Goal: Task Accomplishment & Management: Manage account settings

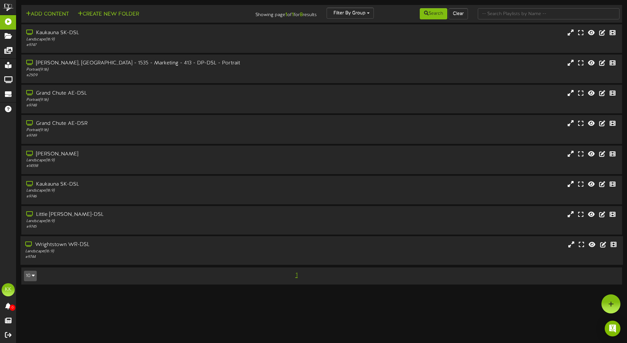
click at [85, 242] on div "Wrightstown WR-DSL" at bounding box center [146, 245] width 242 height 8
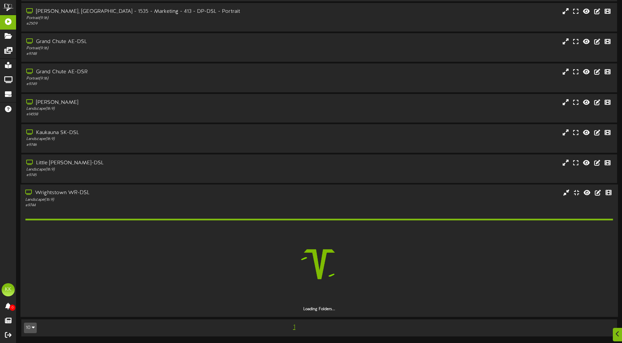
scroll to position [33, 0]
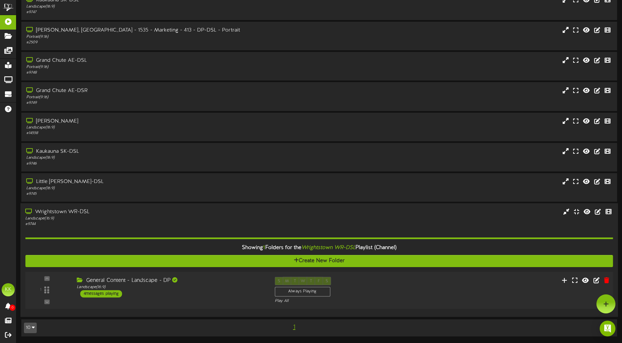
click at [412, 281] on div "S M T W T F S Always Playing Play All" at bounding box center [344, 289] width 149 height 27
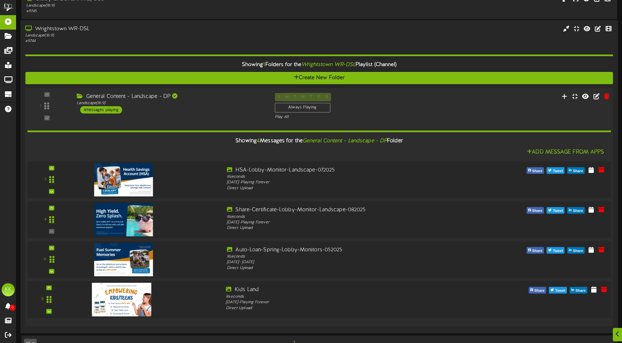
scroll to position [231, 0]
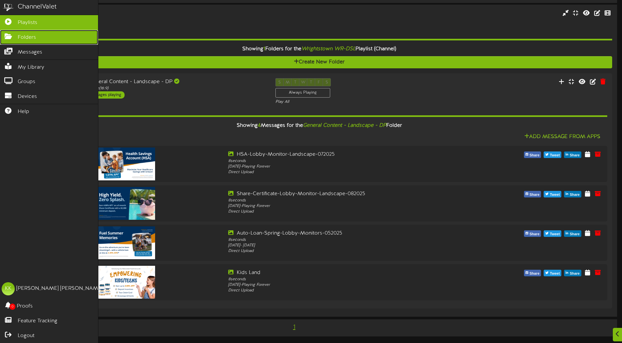
click at [12, 37] on icon at bounding box center [8, 35] width 16 height 5
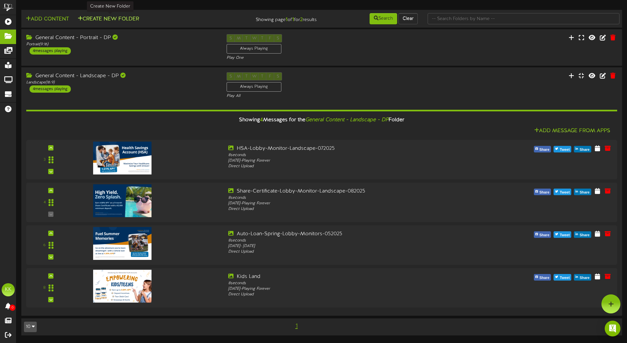
click at [107, 19] on button "Create New Folder" at bounding box center [108, 19] width 65 height 8
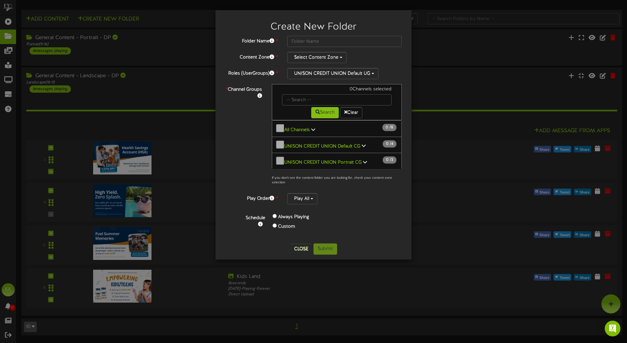
scroll to position [0, 0]
click at [364, 143] on icon at bounding box center [364, 145] width 4 height 5
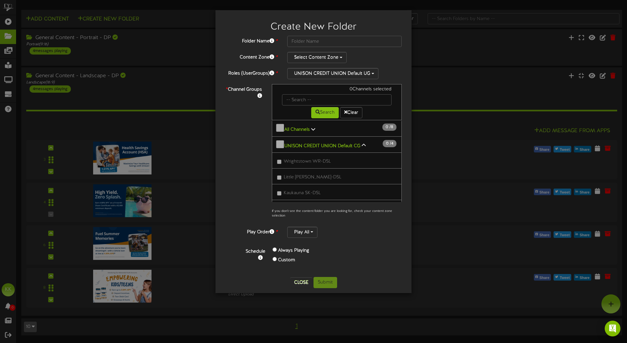
click at [246, 157] on div "* Channel Groups 0 Channels selected Search Clear 0" at bounding box center [314, 152] width 186 height 137
click at [326, 60] on button "Select Content Zone" at bounding box center [316, 57] width 59 height 11
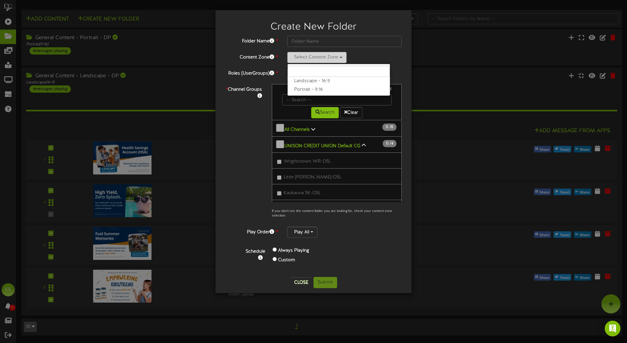
click at [326, 60] on button "Select Content Zone" at bounding box center [316, 57] width 59 height 11
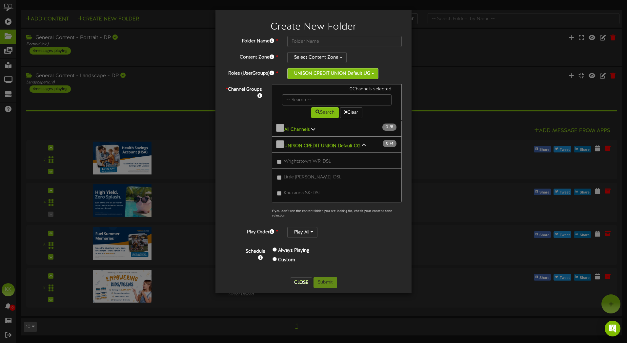
click at [326, 71] on button "UNISON CREDIT UNION Default UG" at bounding box center [332, 73] width 91 height 11
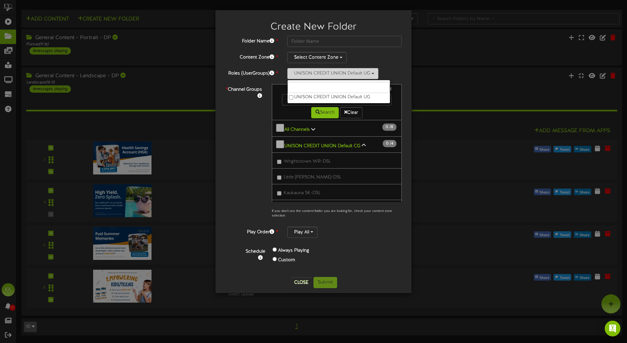
click at [326, 71] on button "UNISON CREDIT UNION Default UG" at bounding box center [332, 73] width 91 height 11
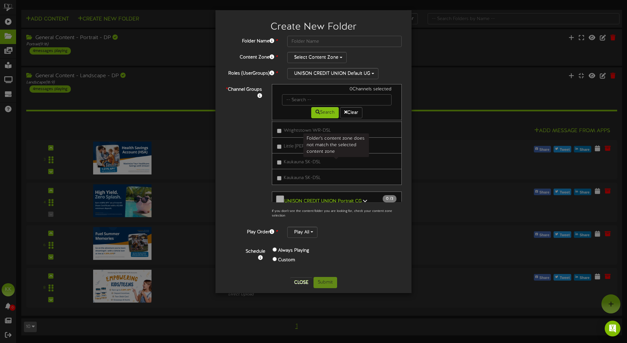
scroll to position [0, 0]
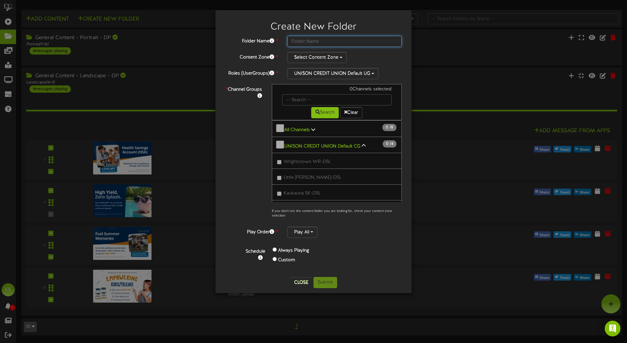
click at [309, 39] on input "text" at bounding box center [344, 41] width 115 height 11
type input "WR"
click at [309, 56] on button "Select Content Zone" at bounding box center [316, 57] width 59 height 11
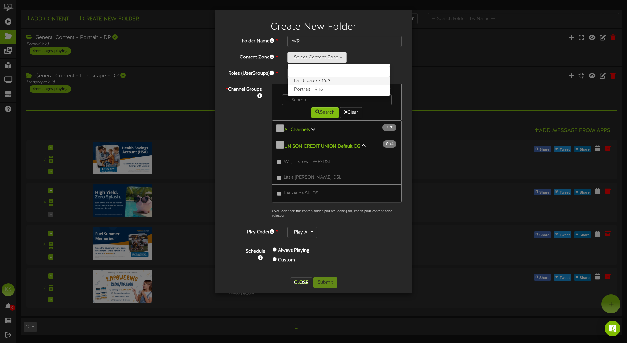
click at [304, 81] on label "Landscape - 16:9" at bounding box center [339, 81] width 102 height 9
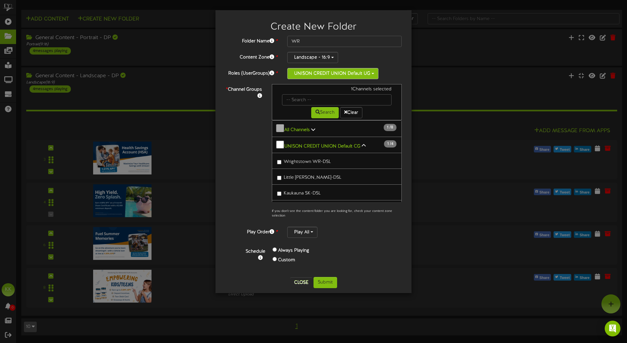
click at [308, 75] on button "UNISON CREDIT UNION Default UG" at bounding box center [332, 73] width 91 height 11
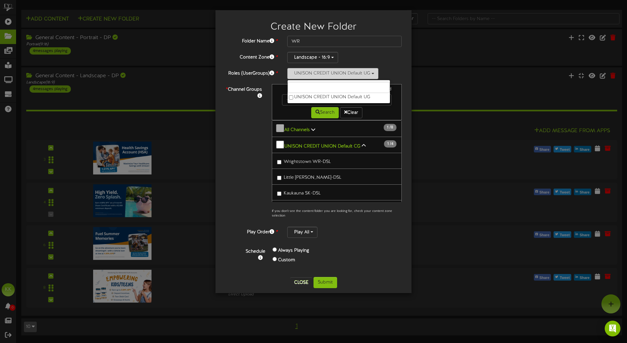
click at [308, 75] on button "UNISON CREDIT UNION Default UG" at bounding box center [332, 73] width 91 height 11
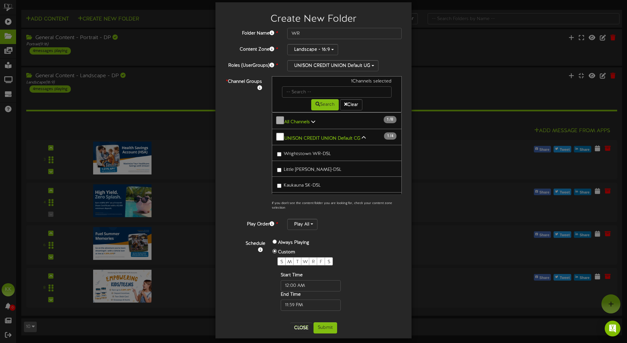
scroll to position [12, 0]
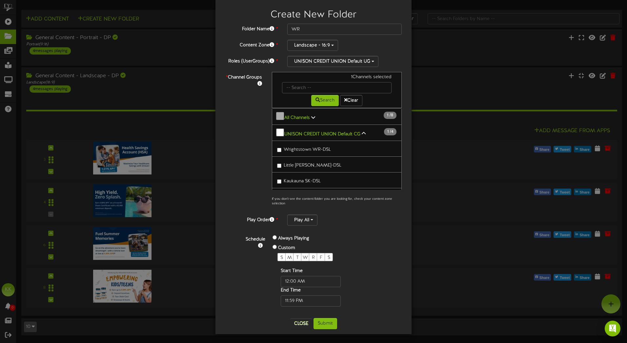
click at [284, 236] on label "Always Playing" at bounding box center [293, 238] width 31 height 7
click at [274, 237] on div "Always Playing" at bounding box center [317, 239] width 88 height 10
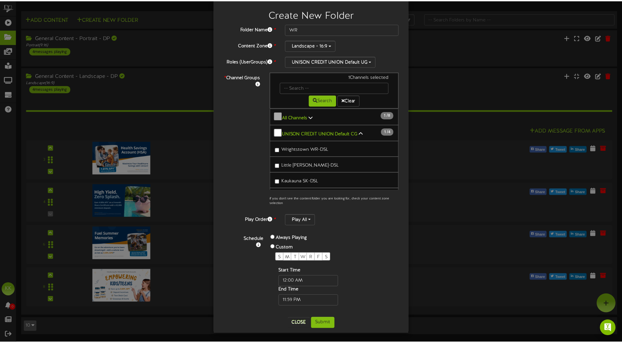
scroll to position [0, 0]
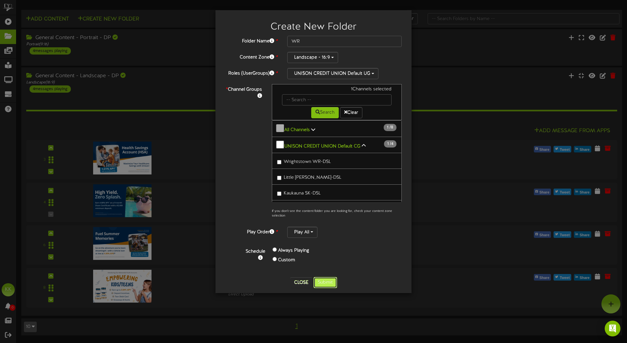
click at [325, 277] on button "Submit" at bounding box center [326, 282] width 24 height 11
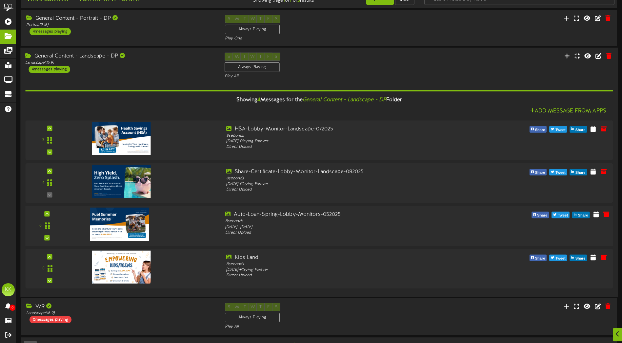
scroll to position [37, 0]
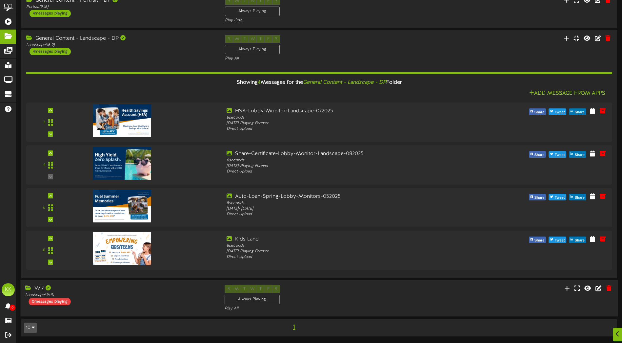
click at [363, 299] on div "S M T W T F S Always Playing Play All" at bounding box center [319, 297] width 199 height 27
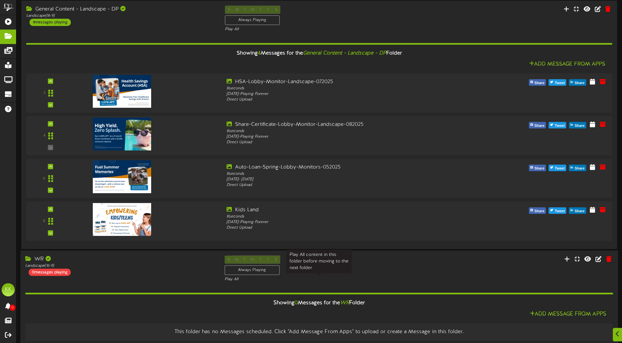
scroll to position [95, 0]
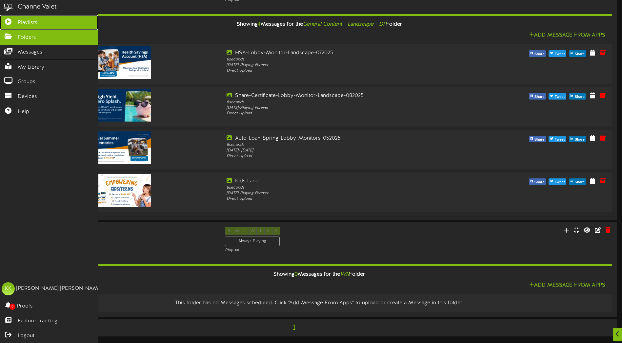
click at [27, 23] on span "Playlists" at bounding box center [28, 23] width 20 height 8
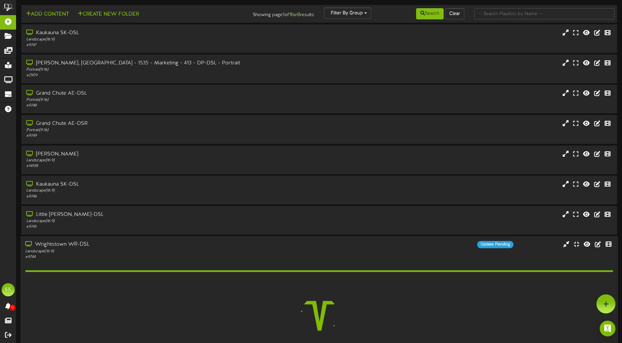
click at [211, 255] on div "# 9744" at bounding box center [144, 257] width 239 height 6
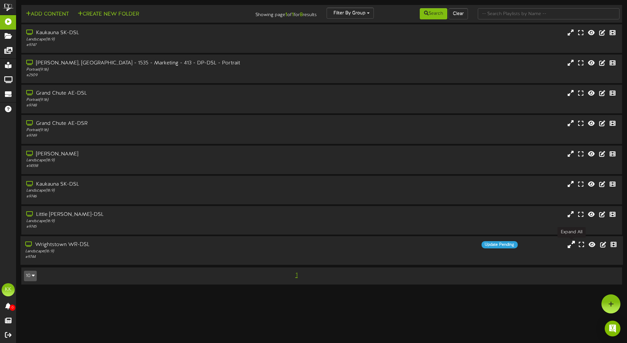
click at [568, 246] on button at bounding box center [571, 245] width 11 height 10
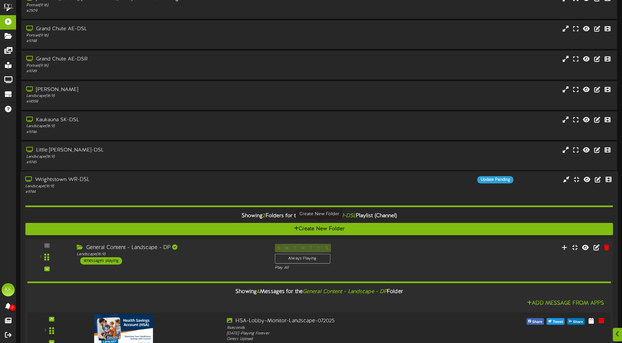
scroll to position [164, 0]
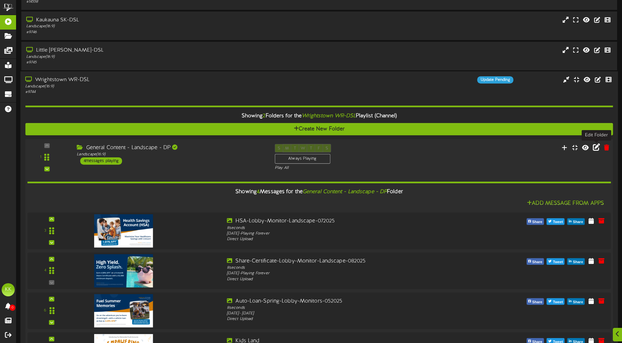
click at [596, 150] on icon at bounding box center [596, 146] width 7 height 7
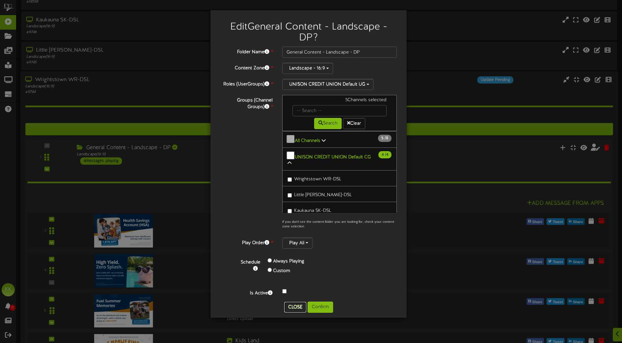
click at [291, 304] on button "Close" at bounding box center [295, 307] width 22 height 11
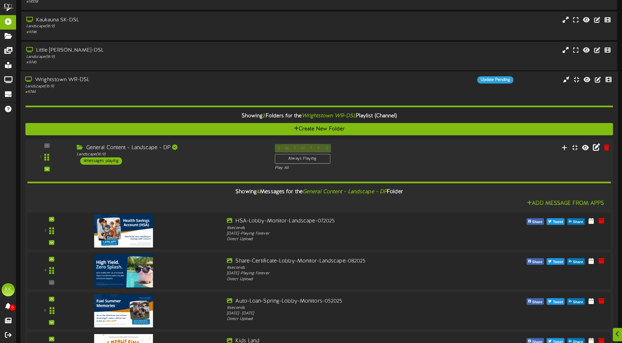
scroll to position [197, 0]
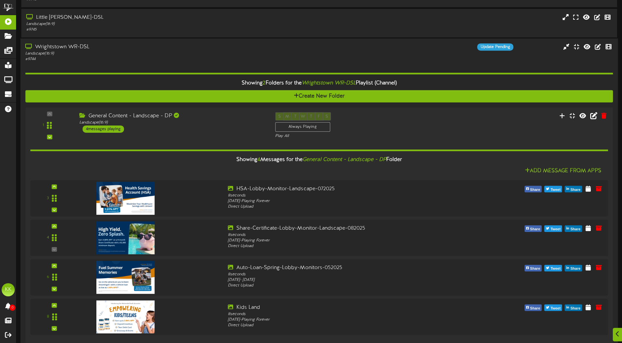
click at [342, 81] on icon "Wrightstown WR-DSL" at bounding box center [329, 83] width 54 height 6
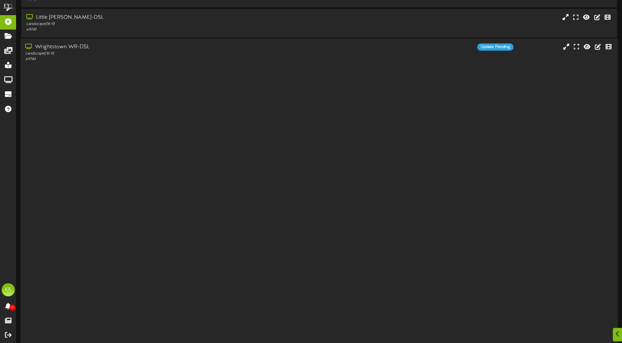
scroll to position [0, 0]
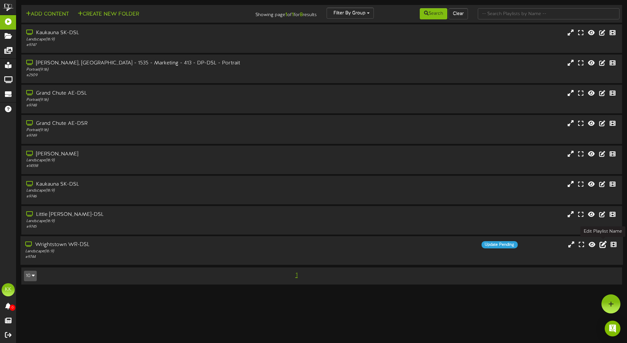
click at [604, 246] on icon at bounding box center [603, 243] width 7 height 7
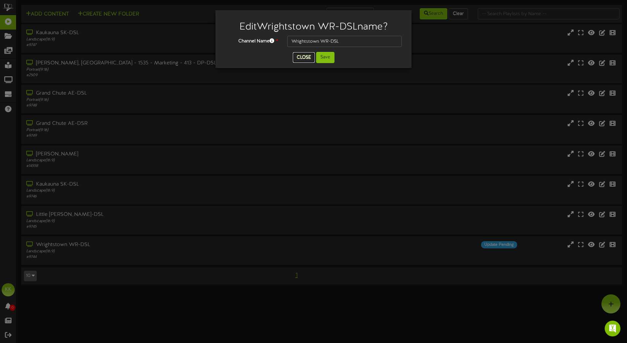
click at [302, 55] on button "Close" at bounding box center [304, 57] width 22 height 11
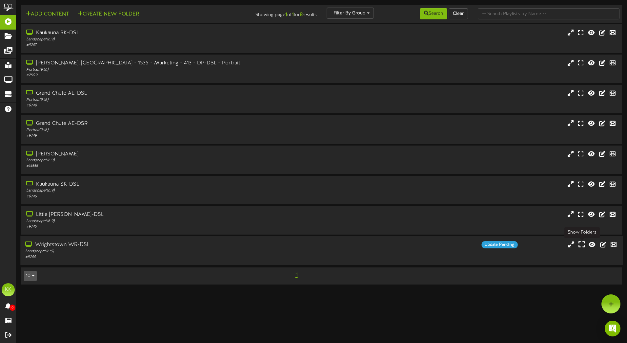
click at [584, 246] on icon at bounding box center [582, 243] width 6 height 7
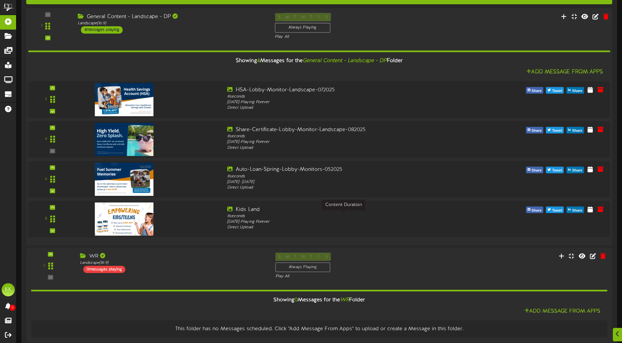
scroll to position [329, 0]
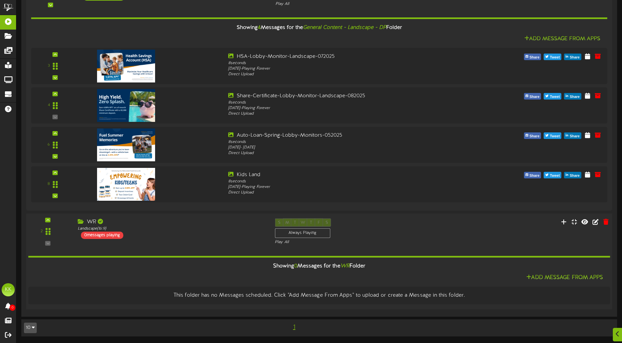
click at [51, 242] on div "2" at bounding box center [47, 231] width 39 height 27
click at [47, 243] on div "2" at bounding box center [47, 231] width 39 height 27
click at [47, 230] on icon at bounding box center [48, 231] width 5 height 8
click at [607, 224] on icon at bounding box center [606, 221] width 6 height 7
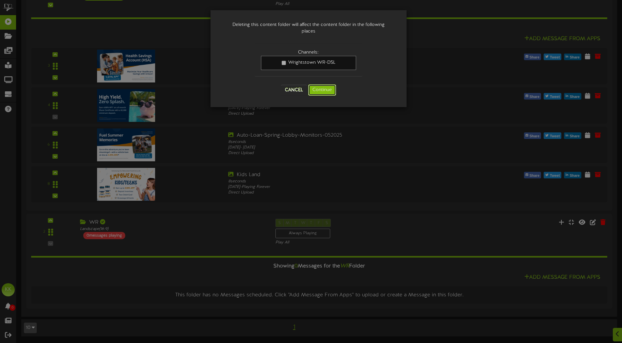
drag, startPoint x: 326, startPoint y: 88, endPoint x: 269, endPoint y: 65, distance: 62.0
click at [263, 70] on div "Channels: Wrightstown WR-DSL Cancel Continue" at bounding box center [309, 71] width 118 height 61
click at [280, 65] on link "Wrightstown WR-DSL" at bounding box center [308, 63] width 95 height 14
click at [295, 89] on button "Cancel" at bounding box center [294, 90] width 26 height 11
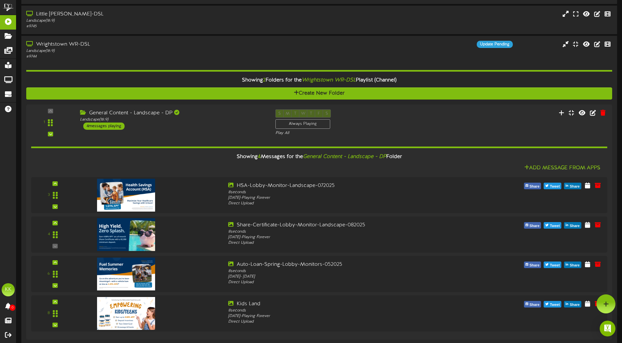
scroll to position [165, 0]
